Goal: Find specific page/section: Find specific page/section

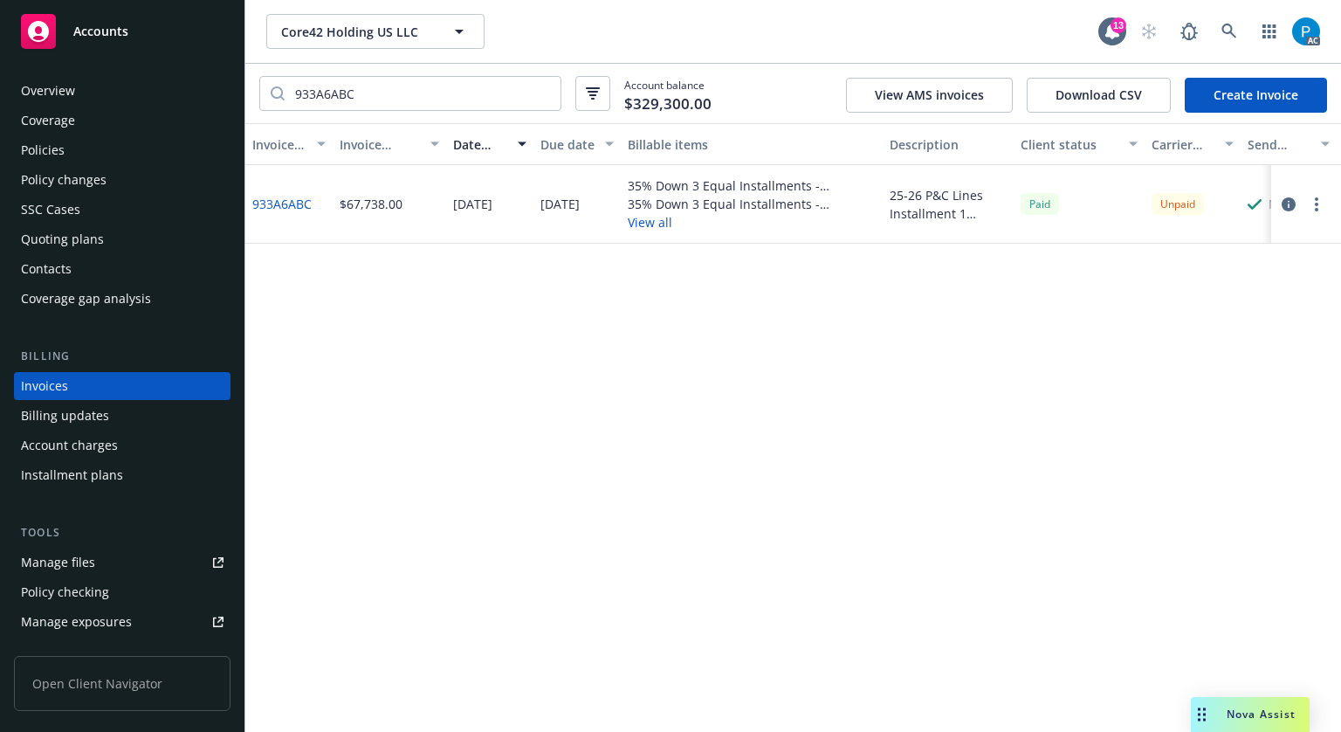
drag, startPoint x: 0, startPoint y: 0, endPoint x: 169, endPoint y: 34, distance: 172.0
click at [169, 34] on div "Accounts" at bounding box center [122, 31] width 203 height 35
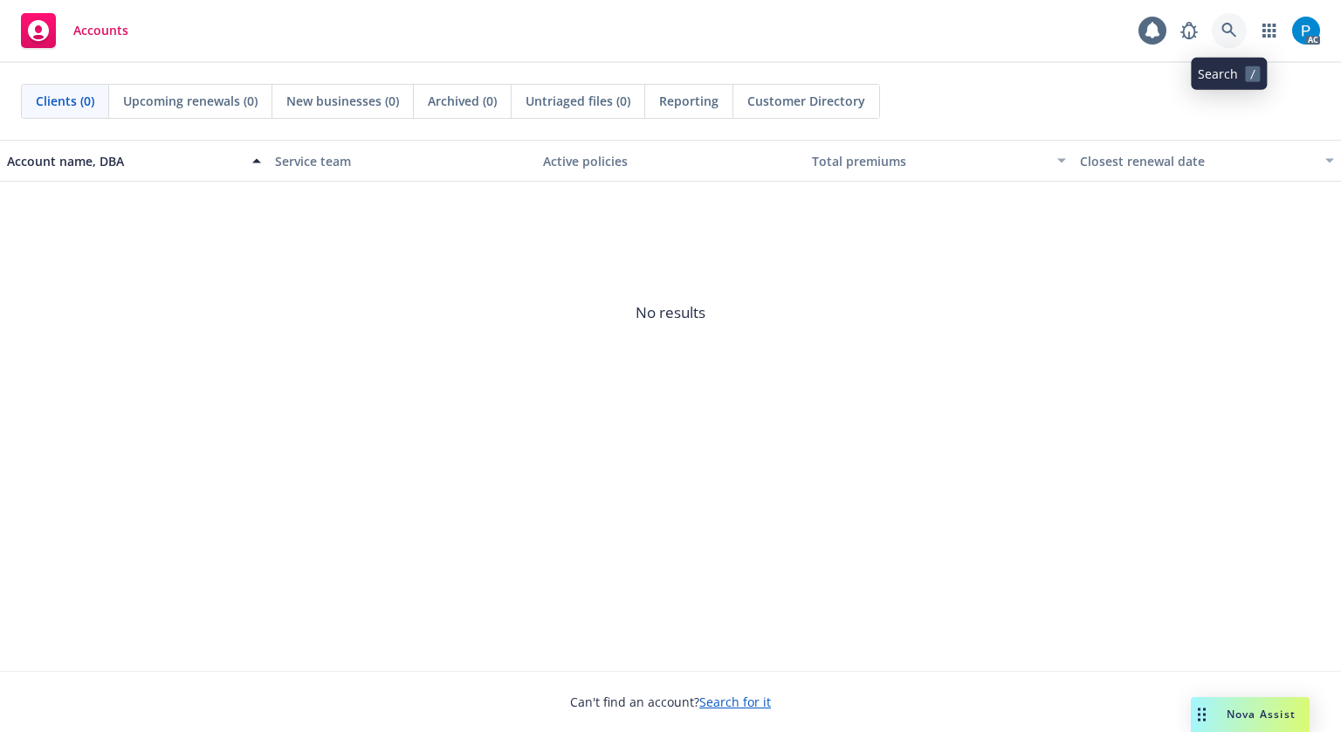
click at [1216, 32] on link at bounding box center [1229, 30] width 35 height 35
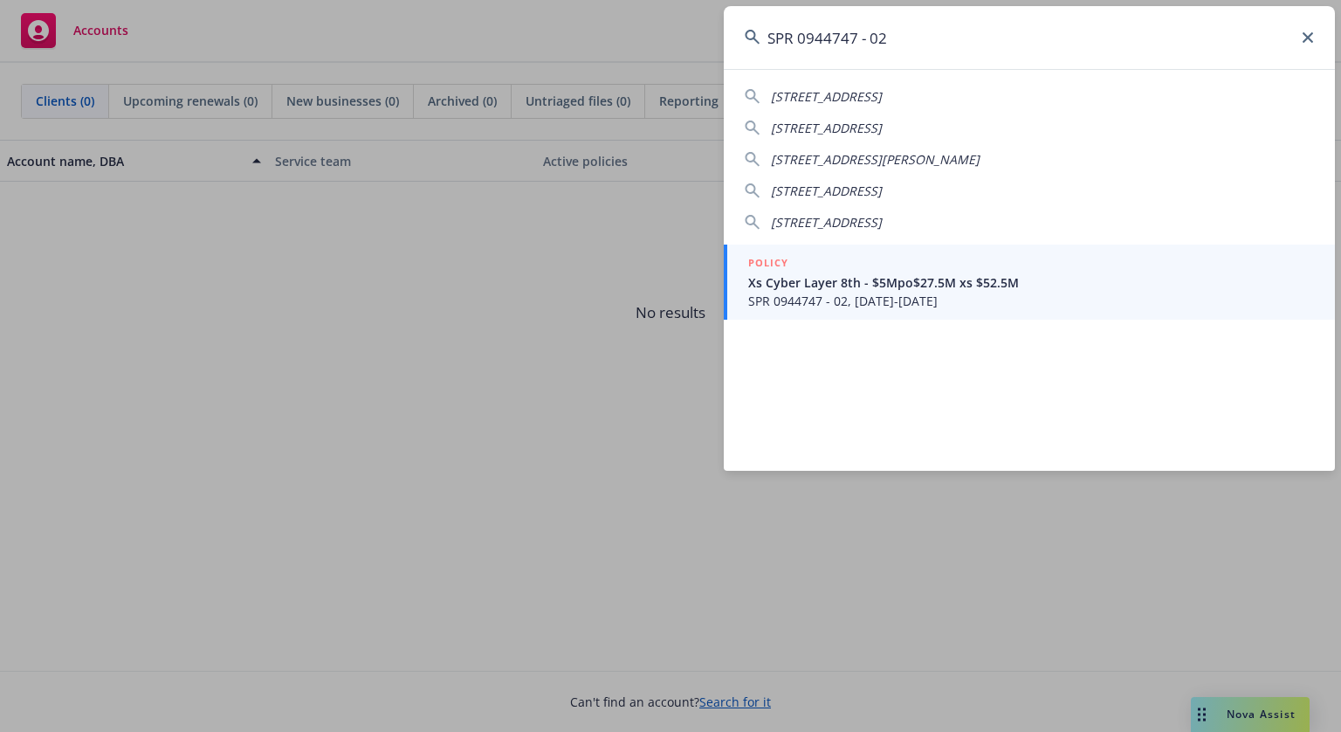
type input "SPR 0944747 - 02"
click at [914, 290] on span "Xs Cyber Layer 8th - $5Mpo$27.5M xs $52.5M" at bounding box center [1031, 282] width 566 height 18
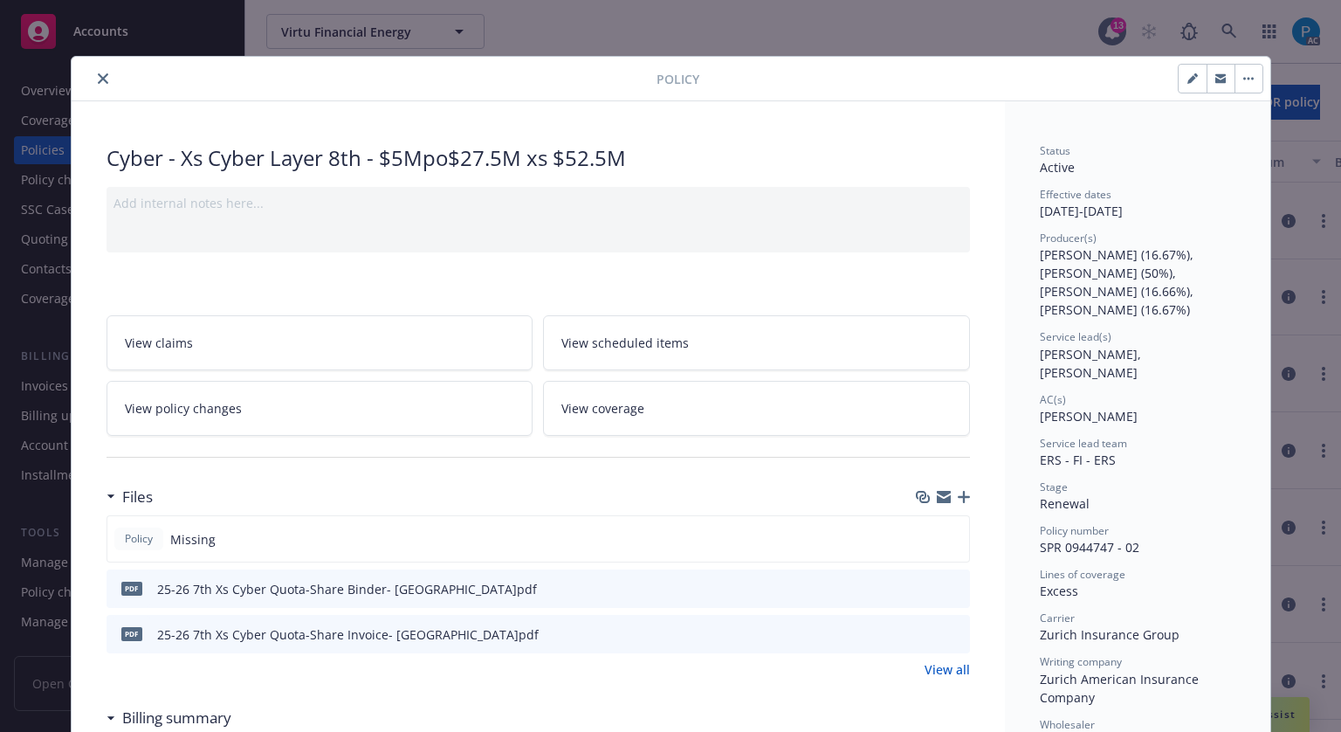
click at [98, 73] on icon "close" at bounding box center [103, 78] width 10 height 10
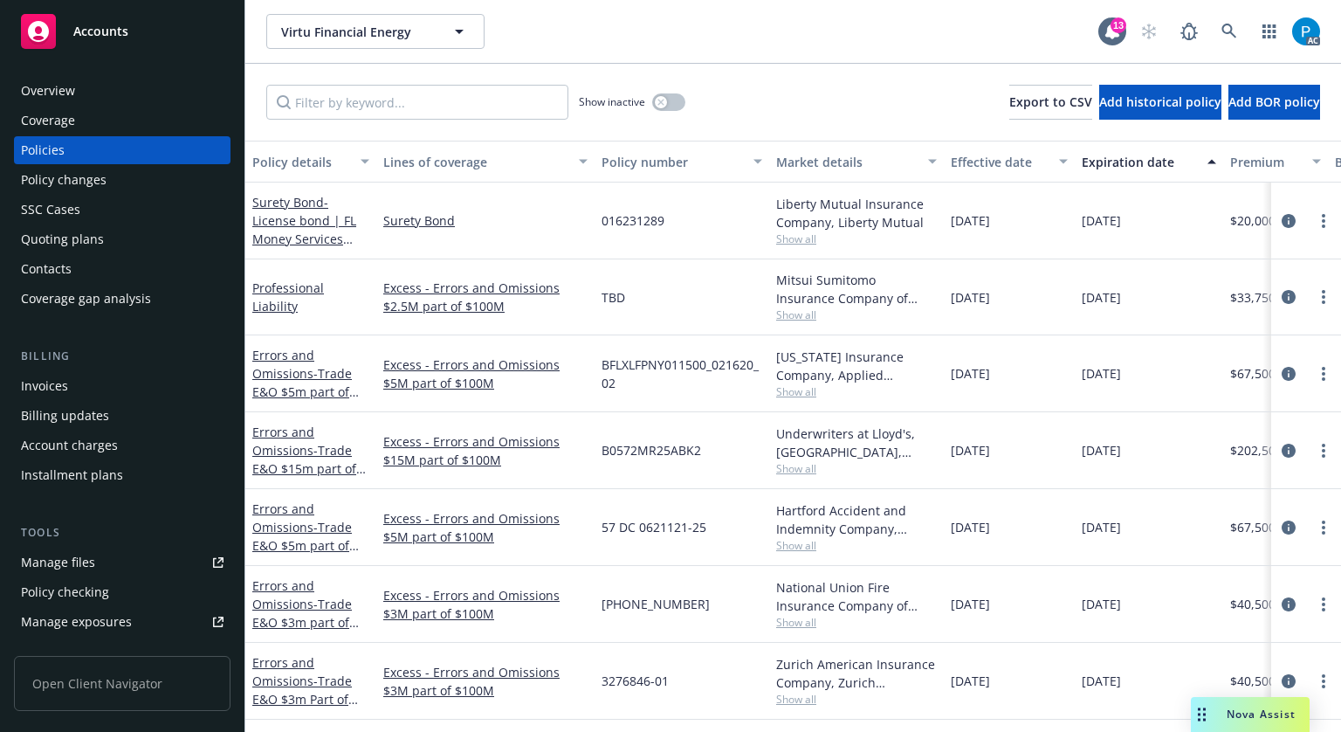
click at [58, 370] on div "Billing Invoices Billing updates Account charges Installment plans" at bounding box center [122, 418] width 217 height 141
click at [64, 374] on div "Invoices" at bounding box center [44, 386] width 47 height 28
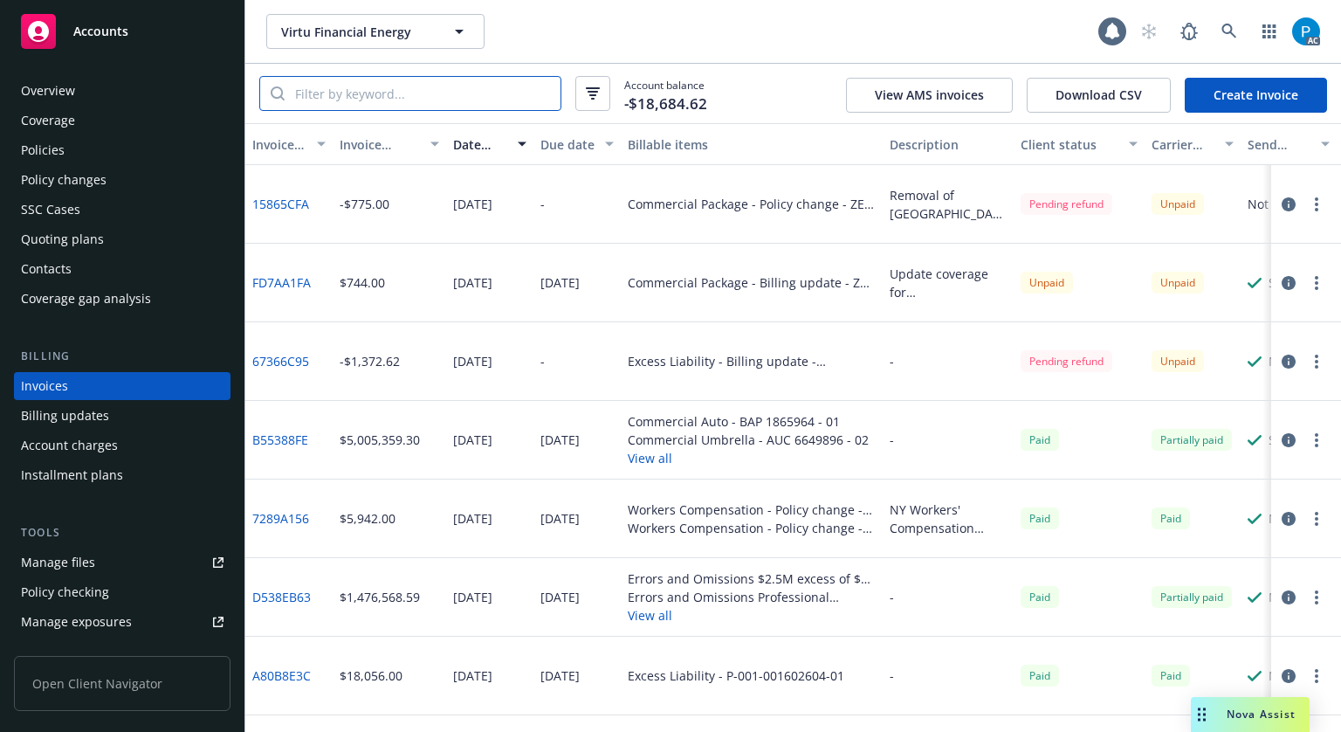
click at [426, 86] on input "search" at bounding box center [423, 93] width 276 height 33
paste input "SPR 0944747 - 02"
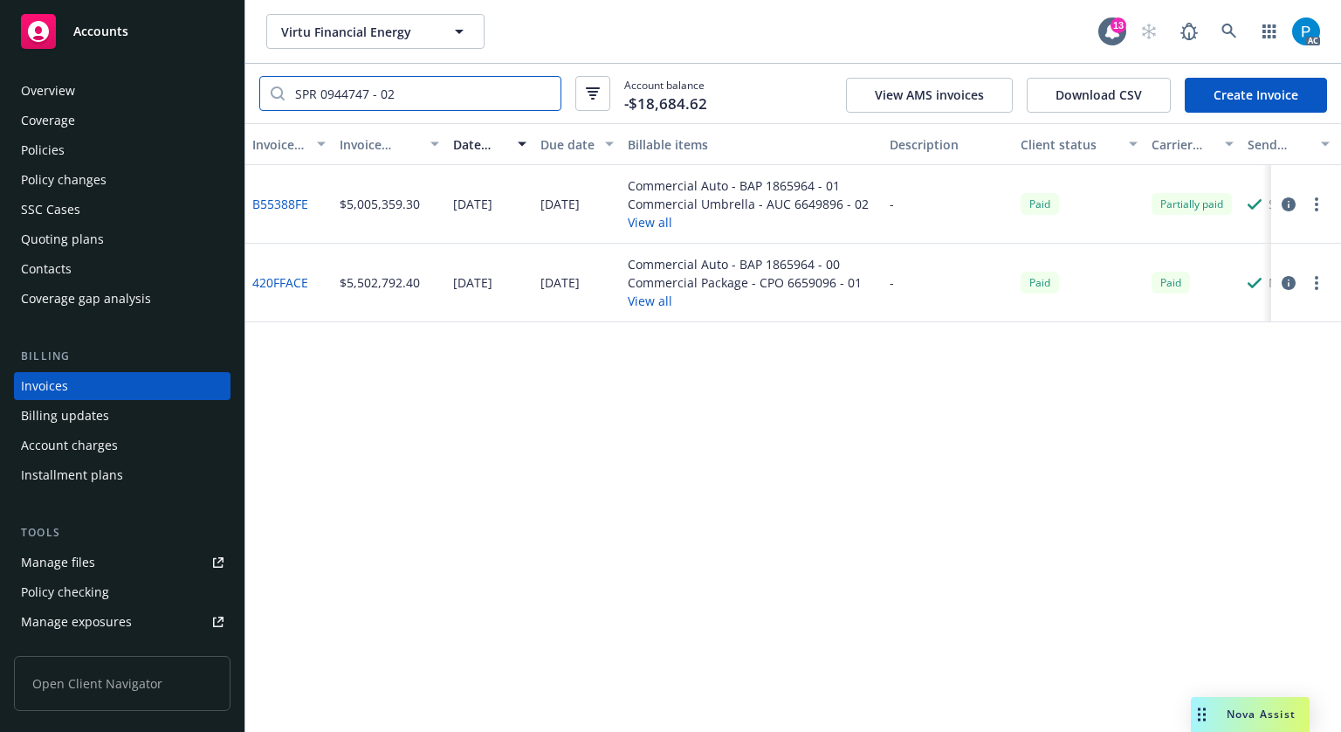
type input "SPR 0944747 - 02"
